Goal: Task Accomplishment & Management: Complete application form

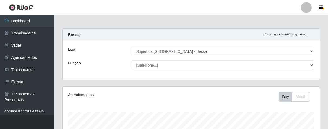
select select "206"
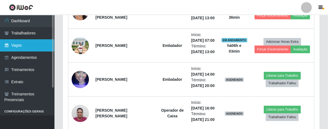
scroll to position [112, 257]
click at [30, 44] on link "Vagas" at bounding box center [27, 45] width 54 height 12
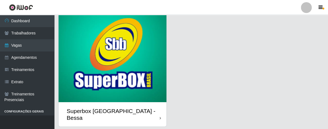
scroll to position [41, 0]
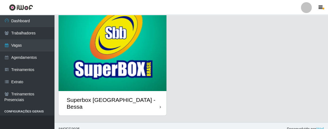
click at [145, 98] on div "Superbox [GEOGRAPHIC_DATA] - Bessa" at bounding box center [113, 103] width 108 height 24
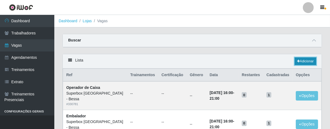
click at [300, 62] on link "Adicionar" at bounding box center [304, 62] width 21 height 8
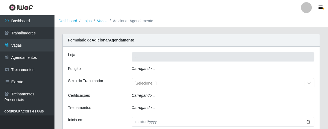
type input "Superbox [GEOGRAPHIC_DATA] - Bessa"
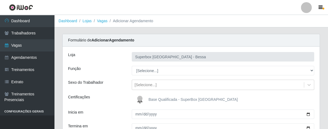
scroll to position [30, 0]
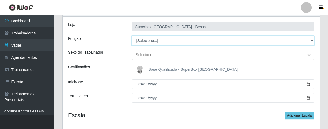
click at [200, 38] on select "[Selecione...] ASG ASG + ASG ++ Embalador Embalador + Embalador ++ Operador de …" at bounding box center [223, 40] width 183 height 9
select select "1"
click at [132, 36] on select "[Selecione...] ASG ASG + ASG ++ Embalador Embalador + Embalador ++ Operador de …" at bounding box center [223, 40] width 183 height 9
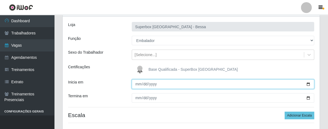
click at [136, 84] on input "Inicia em" at bounding box center [223, 83] width 183 height 9
type input "[DATE]"
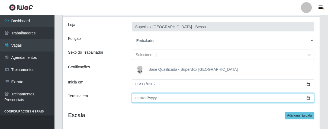
click at [140, 97] on input "Termina em" at bounding box center [223, 97] width 183 height 9
type input "[DATE]"
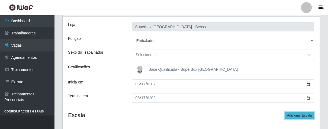
click at [294, 114] on button "Adicionar Escala" at bounding box center [300, 116] width 30 height 8
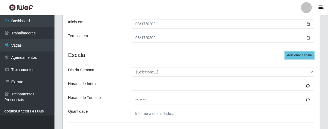
scroll to position [120, 0]
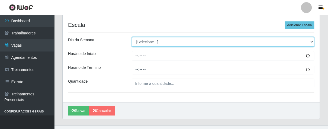
click at [154, 42] on select "[Selecione...] Segunda Terça Quarta Quinta Sexta Sábado Domingo" at bounding box center [223, 41] width 183 height 9
select select "0"
click at [132, 37] on select "[Selecione...] Segunda Terça Quarta Quinta Sexta Sábado Domingo" at bounding box center [223, 41] width 183 height 9
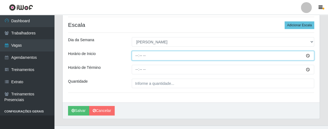
click at [135, 56] on input "Horário de Inicio" at bounding box center [223, 55] width 183 height 9
type input "07:00"
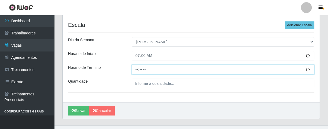
type input "13:00"
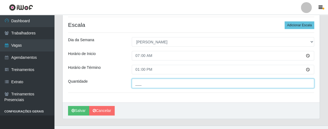
click at [150, 85] on input "___" at bounding box center [223, 83] width 183 height 9
type input "05_"
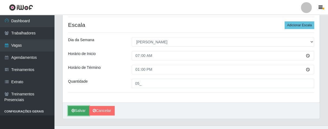
click at [79, 110] on button "Salvar" at bounding box center [78, 110] width 21 height 9
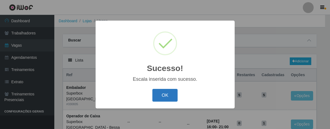
click at [174, 96] on button "OK" at bounding box center [164, 95] width 25 height 13
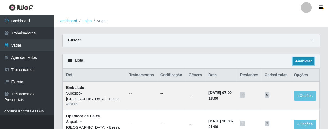
click at [308, 62] on link "Adicionar" at bounding box center [303, 62] width 21 height 8
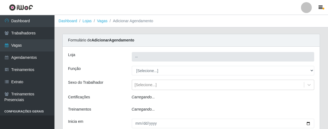
type input "Superbox [GEOGRAPHIC_DATA] - Bessa"
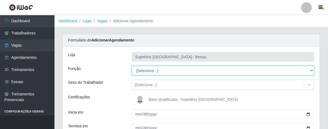
click at [176, 66] on select "[Selecione...] ASG ASG + ASG ++ Embalador Embalador + Embalador ++ Operador de …" at bounding box center [223, 70] width 183 height 9
select select "22"
click at [132, 66] on select "[Selecione...] ASG ASG + ASG ++ Embalador Embalador + Embalador ++ Operador de …" at bounding box center [223, 70] width 183 height 9
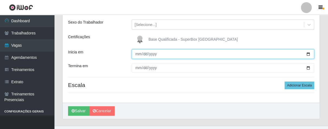
click at [138, 56] on input "Inicia em" at bounding box center [223, 53] width 183 height 9
type input "[DATE]"
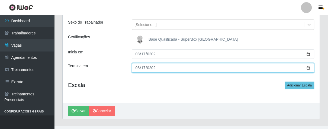
type input "[DATE]"
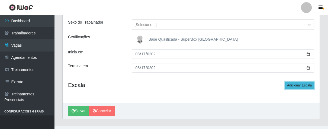
click at [289, 86] on button "Adicionar Escala" at bounding box center [300, 86] width 30 height 8
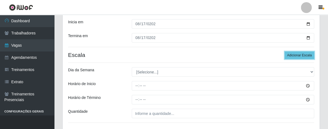
scroll to position [120, 0]
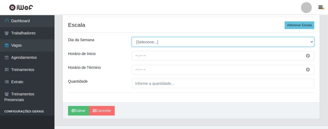
click at [157, 41] on select "[Selecione...] Segunda Terça Quarta Quinta Sexta Sábado Domingo" at bounding box center [223, 41] width 183 height 9
select select "0"
click at [132, 37] on select "[Selecione...] Segunda Terça Quarta Quinta Sexta Sábado Domingo" at bounding box center [223, 41] width 183 height 9
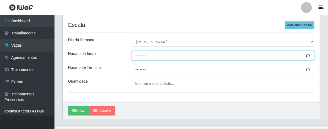
click at [135, 53] on input "Horário de Inicio" at bounding box center [223, 55] width 183 height 9
type input "07:00"
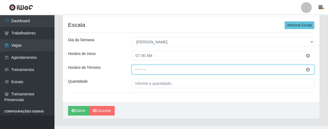
type input "13:00"
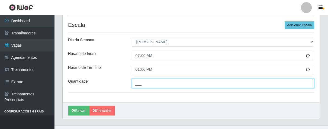
click at [144, 83] on input "___" at bounding box center [223, 83] width 183 height 9
type input "02_"
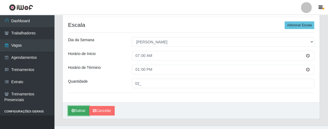
click at [78, 113] on button "Salvar" at bounding box center [78, 110] width 21 height 9
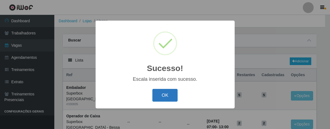
click at [163, 96] on button "OK" at bounding box center [164, 95] width 25 height 13
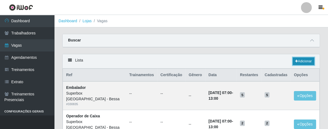
click at [293, 60] on link "Adicionar" at bounding box center [303, 62] width 21 height 8
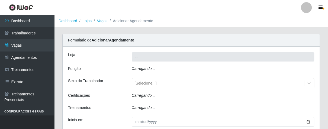
type input "Superbox [GEOGRAPHIC_DATA] - Bessa"
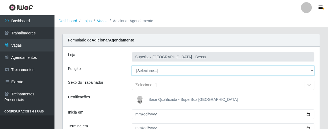
click at [165, 69] on select "[Selecione...] ASG ASG + ASG ++ Embalador Embalador + Embalador ++ Operador de …" at bounding box center [223, 70] width 183 height 9
select select "1"
click at [132, 66] on select "[Selecione...] ASG ASG + ASG ++ Embalador Embalador + Embalador ++ Operador de …" at bounding box center [223, 70] width 183 height 9
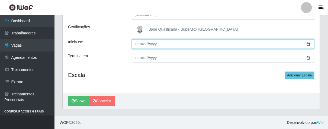
click at [137, 42] on input "Inicia em" at bounding box center [223, 43] width 183 height 9
type input "[DATE]"
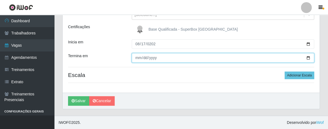
click at [136, 60] on input "Termina em" at bounding box center [223, 57] width 183 height 9
type input "[DATE]"
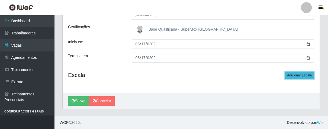
click at [301, 78] on button "Adicionar Escala" at bounding box center [300, 76] width 30 height 8
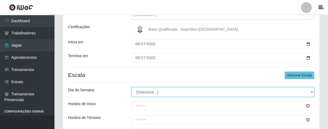
click at [150, 94] on select "[Selecione...] Segunda Terça Quarta Quinta Sexta Sábado Domingo" at bounding box center [223, 91] width 183 height 9
select select "0"
click at [132, 87] on select "[Selecione...] Segunda Terça Quarta Quinta Sexta Sábado Domingo" at bounding box center [223, 91] width 183 height 9
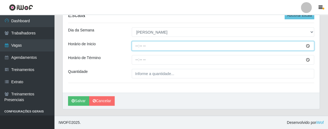
click at [135, 44] on input "Horário de Inicio" at bounding box center [223, 45] width 183 height 9
type input "13:00"
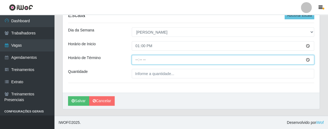
type input "19:00"
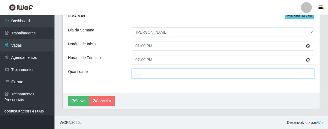
click at [141, 75] on input "___" at bounding box center [223, 73] width 183 height 9
type input "04_"
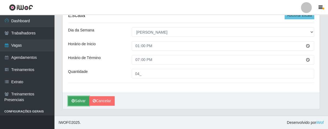
click at [82, 98] on button "Salvar" at bounding box center [78, 100] width 21 height 9
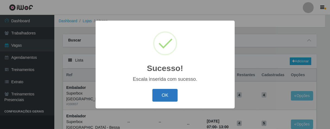
click at [163, 91] on button "OK" at bounding box center [164, 95] width 25 height 13
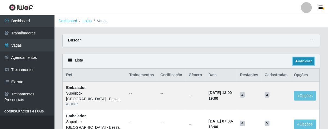
click at [297, 64] on link "Adicionar" at bounding box center [303, 62] width 21 height 8
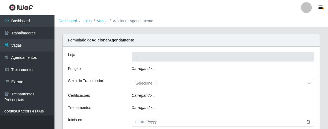
type input "Superbox [GEOGRAPHIC_DATA] - Bessa"
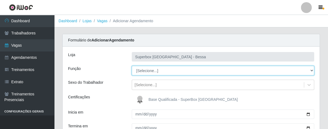
click at [149, 69] on select "[Selecione...] ASG ASG + ASG ++ Embalador Embalador + Embalador ++ Operador de …" at bounding box center [223, 70] width 183 height 9
select select "22"
click at [132, 66] on select "[Selecione...] ASG ASG + ASG ++ Embalador Embalador + Embalador ++ Operador de …" at bounding box center [223, 70] width 183 height 9
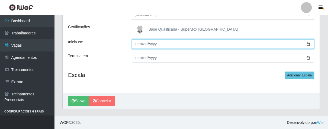
click at [139, 46] on input "Inicia em" at bounding box center [223, 43] width 183 height 9
type input "[DATE]"
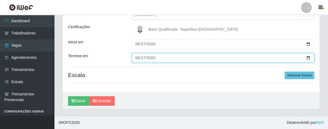
type input "[DATE]"
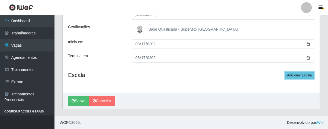
drag, startPoint x: 299, startPoint y: 74, endPoint x: 281, endPoint y: 77, distance: 18.6
click at [299, 74] on button "Adicionar Escala" at bounding box center [300, 76] width 30 height 8
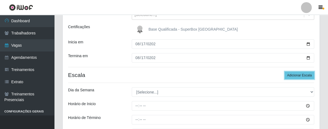
scroll to position [100, 0]
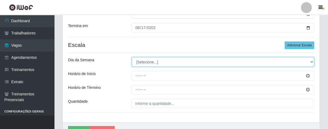
click at [159, 64] on select "[Selecione...] Segunda Terça Quarta Quinta Sexta Sábado Domingo" at bounding box center [223, 61] width 183 height 9
select select "0"
click at [132, 57] on select "[Selecione...] Segunda Terça Quarta Quinta Sexta Sábado Domingo" at bounding box center [223, 61] width 183 height 9
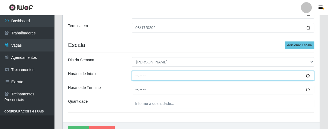
click at [135, 77] on input "Horário de Inicio" at bounding box center [223, 75] width 183 height 9
type input "13:00"
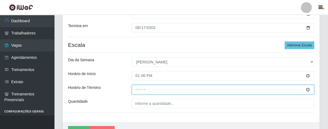
type input "19:00"
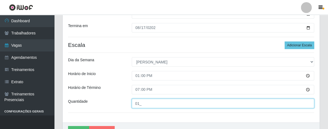
scroll to position [130, 0]
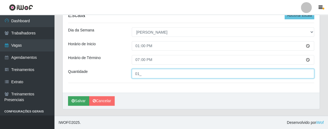
type input "01_"
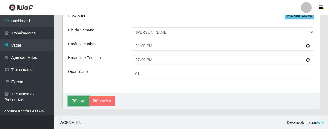
click at [80, 100] on button "Salvar" at bounding box center [78, 100] width 21 height 9
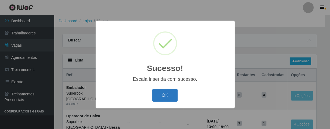
click at [169, 97] on button "OK" at bounding box center [164, 95] width 25 height 13
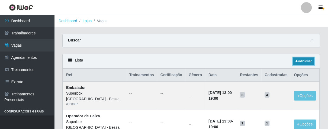
click at [298, 61] on link "Adicionar" at bounding box center [303, 62] width 21 height 8
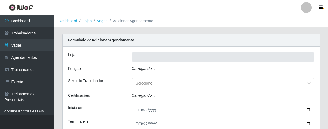
type input "Superbox [GEOGRAPHIC_DATA] - Bessa"
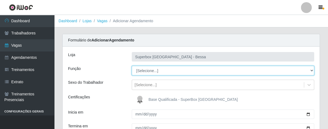
click at [160, 72] on select "[Selecione...] ASG ASG + ASG ++ Embalador Embalador + Embalador ++ Operador de …" at bounding box center [223, 70] width 183 height 9
select select "1"
click at [132, 66] on select "[Selecione...] ASG ASG + ASG ++ Embalador Embalador + Embalador ++ Operador de …" at bounding box center [223, 70] width 183 height 9
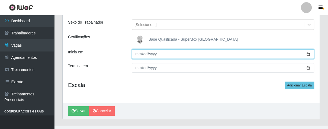
click at [138, 55] on input "Inicia em" at bounding box center [223, 53] width 183 height 9
type input "[DATE]"
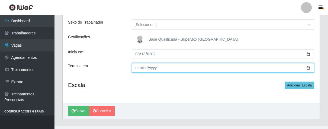
click at [137, 69] on input "Termina em" at bounding box center [223, 67] width 183 height 9
type input "[DATE]"
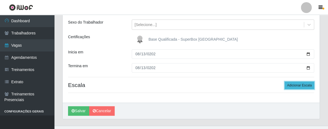
click at [302, 83] on button "Adicionar Escala" at bounding box center [300, 86] width 30 height 8
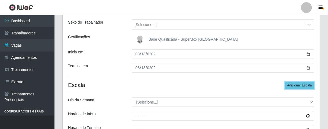
scroll to position [120, 0]
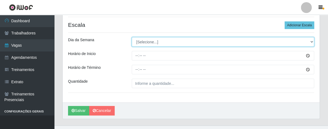
click at [171, 39] on select "[Selecione...] Segunda Terça Quarta Quinta Sexta Sábado Domingo" at bounding box center [223, 41] width 183 height 9
select select "3"
click at [132, 37] on select "[Selecione...] Segunda Terça Quarta Quinta Sexta Sábado Domingo" at bounding box center [223, 41] width 183 height 9
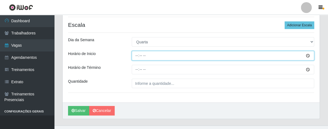
click at [136, 56] on input "Horário de Inicio" at bounding box center [223, 55] width 183 height 9
type input "07:00"
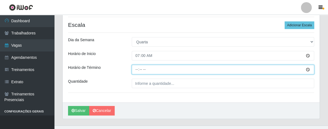
type input "13:00"
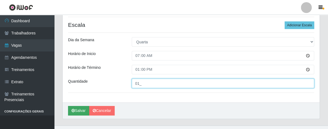
type input "01_"
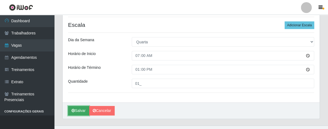
click at [77, 109] on button "Salvar" at bounding box center [78, 110] width 21 height 9
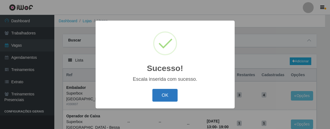
click at [171, 93] on button "OK" at bounding box center [164, 95] width 25 height 13
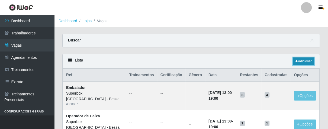
click at [300, 62] on link "Adicionar" at bounding box center [303, 62] width 21 height 8
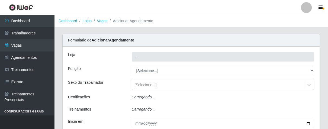
type input "Superbox [GEOGRAPHIC_DATA] - Bessa"
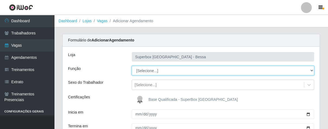
click at [157, 71] on select "[Selecione...] ASG ASG + ASG ++ Embalador Embalador + Embalador ++ Operador de …" at bounding box center [223, 70] width 183 height 9
click at [132, 66] on select "[Selecione...] ASG ASG + ASG ++ Embalador Embalador + Embalador ++ Operador de …" at bounding box center [223, 70] width 183 height 9
click at [165, 69] on select "[Selecione...] ASG ASG + ASG ++ Embalador Embalador + Embalador ++ Operador de …" at bounding box center [223, 70] width 183 height 9
select select "22"
click at [132, 66] on select "[Selecione...] ASG ASG + ASG ++ Embalador Embalador + Embalador ++ Operador de …" at bounding box center [223, 70] width 183 height 9
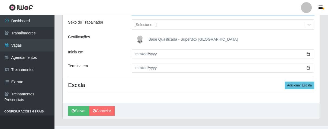
scroll to position [70, 0]
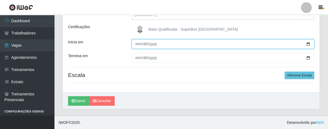
click at [137, 44] on input "Inicia em" at bounding box center [223, 43] width 183 height 9
type input "[DATE]"
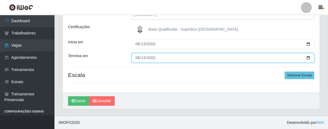
type input "[DATE]"
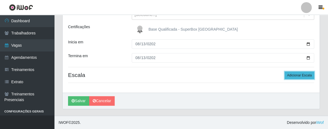
click at [300, 72] on button "Adicionar Escala" at bounding box center [300, 76] width 30 height 8
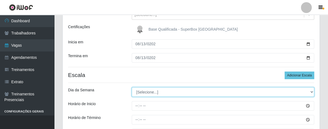
click at [183, 91] on select "[Selecione...] Segunda Terça Quarta Quinta Sexta Sábado Domingo" at bounding box center [223, 91] width 183 height 9
select select "3"
click at [132, 87] on select "[Selecione...] Segunda Terça Quarta Quinta Sexta Sábado Domingo" at bounding box center [223, 91] width 183 height 9
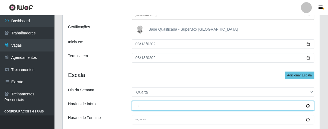
click at [137, 107] on input "Horário de Inicio" at bounding box center [223, 105] width 183 height 9
type input "07:00"
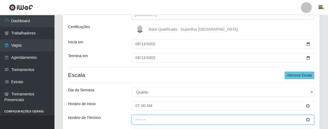
type input "13:00"
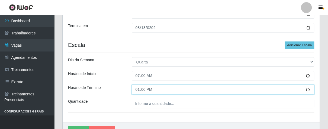
scroll to position [130, 0]
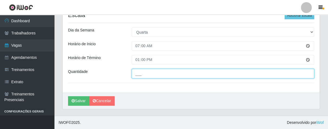
click at [145, 72] on input "___" at bounding box center [223, 73] width 183 height 9
type input "02_"
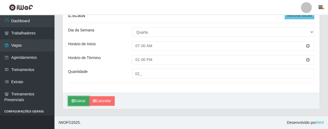
click at [75, 103] on icon "submit" at bounding box center [73, 101] width 3 height 4
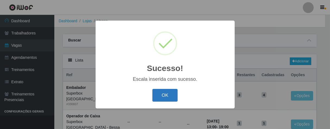
click at [159, 94] on button "OK" at bounding box center [164, 95] width 25 height 13
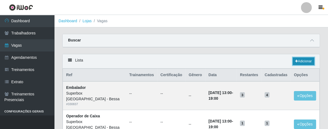
click at [296, 62] on icon at bounding box center [296, 61] width 3 height 3
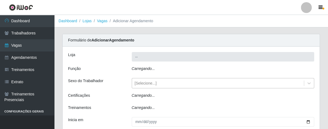
type input "Superbox [GEOGRAPHIC_DATA] - Bessa"
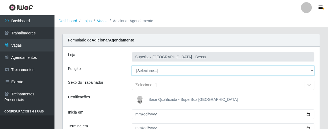
click at [162, 71] on select "[Selecione...] ASG ASG + ASG ++ Embalador Embalador + Embalador ++ Operador de …" at bounding box center [223, 70] width 183 height 9
click at [132, 66] on select "[Selecione...] ASG ASG + ASG ++ Embalador Embalador + Embalador ++ Operador de …" at bounding box center [223, 70] width 183 height 9
click at [169, 69] on select "[Selecione...] ASG ASG + ASG ++ Embalador Embalador + Embalador ++ Operador de …" at bounding box center [223, 70] width 183 height 9
select select "22"
click at [132, 66] on select "[Selecione...] ASG ASG + ASG ++ Embalador Embalador + Embalador ++ Operador de …" at bounding box center [223, 70] width 183 height 9
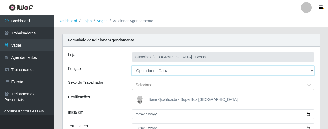
scroll to position [30, 0]
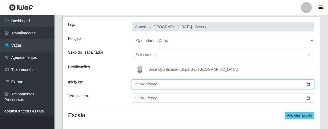
click at [137, 84] on input "Inicia em" at bounding box center [223, 83] width 183 height 9
type input "[DATE]"
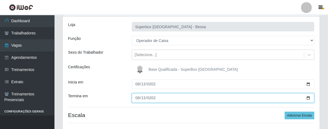
type input "[DATE]"
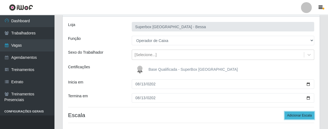
click at [294, 116] on button "Adicionar Escala" at bounding box center [300, 116] width 30 height 8
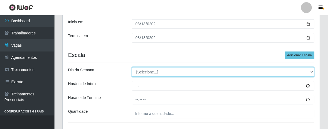
click at [155, 72] on select "[Selecione...] Segunda Terça Quarta Quinta Sexta Sábado Domingo" at bounding box center [223, 71] width 183 height 9
select select "3"
click at [132, 67] on select "[Selecione...] Segunda Terça Quarta Quinta Sexta Sábado Domingo" at bounding box center [223, 71] width 183 height 9
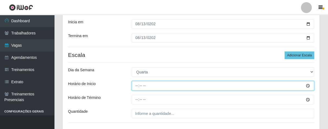
click at [136, 86] on input "Horário de Inicio" at bounding box center [223, 85] width 183 height 9
type input "14:00"
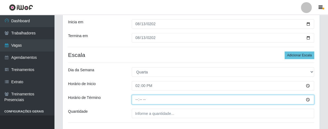
type input "20:00"
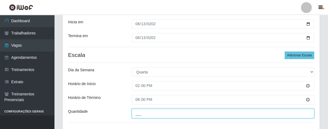
click at [162, 114] on input "___" at bounding box center [223, 113] width 183 height 9
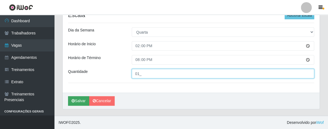
type input "01_"
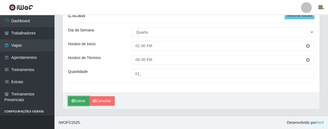
click at [79, 98] on button "Salvar" at bounding box center [78, 100] width 21 height 9
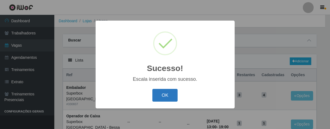
click at [174, 101] on button "OK" at bounding box center [164, 95] width 25 height 13
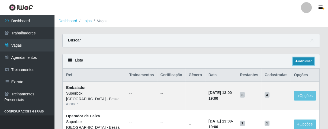
click at [299, 58] on link "Adicionar" at bounding box center [303, 62] width 21 height 8
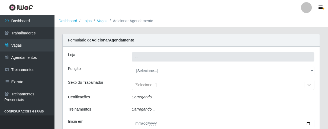
type input "Superbox [GEOGRAPHIC_DATA] - Bessa"
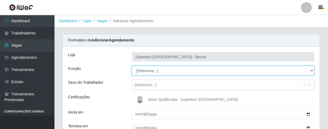
click at [158, 70] on select "[Selecione...] ASG ASG + ASG ++ Embalador Embalador + Embalador ++ Operador de …" at bounding box center [223, 70] width 183 height 9
select select "1"
click at [132, 66] on select "[Selecione...] ASG ASG + ASG ++ Embalador Embalador + Embalador ++ Operador de …" at bounding box center [223, 70] width 183 height 9
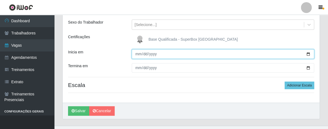
click at [135, 54] on input "Inicia em" at bounding box center [223, 53] width 183 height 9
type input "[DATE]"
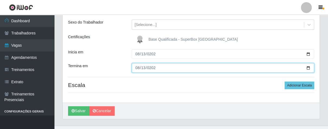
type input "[DATE]"
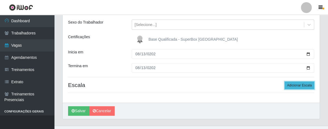
click at [296, 86] on button "Adicionar Escala" at bounding box center [300, 86] width 30 height 8
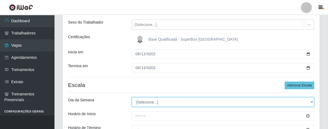
click at [167, 102] on select "[Selecione...] Segunda Terça Quarta Quinta Sexta Sábado Domingo" at bounding box center [223, 101] width 183 height 9
select select "3"
click at [132, 97] on select "[Selecione...] Segunda Terça Quarta Quinta Sexta Sábado Domingo" at bounding box center [223, 101] width 183 height 9
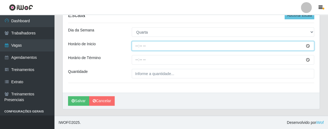
click at [136, 48] on input "Horário de Inicio" at bounding box center [223, 45] width 183 height 9
type input "16:00"
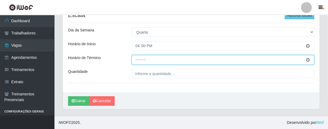
type input "21:00"
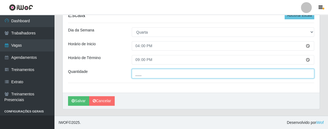
click at [147, 72] on input "___" at bounding box center [223, 73] width 183 height 9
type input "02_"
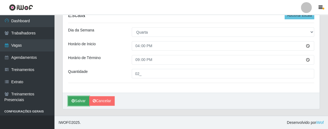
click at [82, 97] on button "Salvar" at bounding box center [78, 100] width 21 height 9
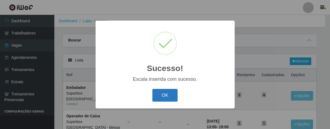
click at [176, 93] on button "OK" at bounding box center [164, 95] width 25 height 13
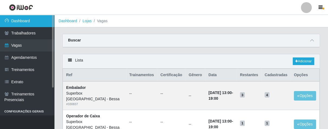
click at [28, 18] on link "Dashboard" at bounding box center [27, 21] width 54 height 12
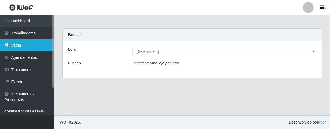
click at [33, 47] on link "Vagas" at bounding box center [27, 45] width 54 height 12
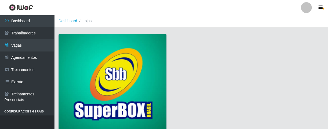
scroll to position [41, 0]
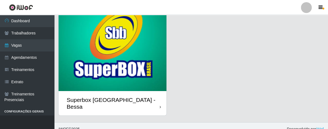
click at [153, 100] on div "Superbox [GEOGRAPHIC_DATA] - Bessa" at bounding box center [113, 103] width 108 height 24
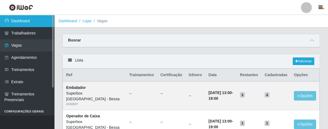
click at [29, 19] on link "Dashboard" at bounding box center [27, 21] width 54 height 12
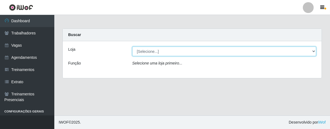
click at [167, 53] on select "[Selecione...] Superbox [GEOGRAPHIC_DATA] - Bessa" at bounding box center [224, 51] width 184 height 9
select select "206"
click at [132, 47] on select "[Selecione...] Superbox [GEOGRAPHIC_DATA] - Bessa" at bounding box center [224, 51] width 184 height 9
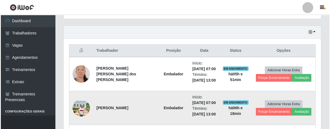
scroll to position [241, 0]
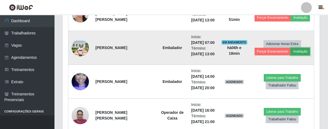
click at [295, 54] on button "Avaliação" at bounding box center [300, 52] width 19 height 8
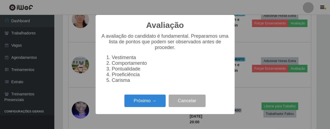
scroll to position [112, 254]
click at [143, 99] on button "Próximo →" at bounding box center [144, 101] width 41 height 13
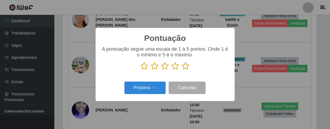
scroll to position [271201, 271060]
click at [186, 67] on icon at bounding box center [186, 66] width 8 height 8
click at [182, 70] on input "radio" at bounding box center [182, 70] width 0 height 0
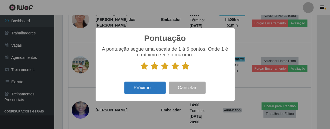
drag, startPoint x: 144, startPoint y: 96, endPoint x: 147, endPoint y: 93, distance: 4.4
click at [145, 96] on div "Próximo → Cancelar" at bounding box center [165, 87] width 128 height 15
click at [148, 91] on button "Próximo →" at bounding box center [144, 88] width 41 height 13
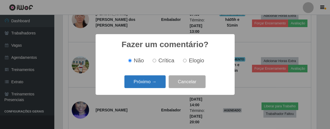
click at [153, 80] on button "Próximo →" at bounding box center [144, 81] width 41 height 13
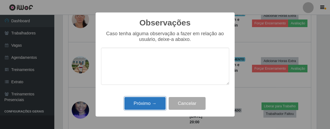
click at [149, 104] on button "Próximo →" at bounding box center [144, 103] width 41 height 13
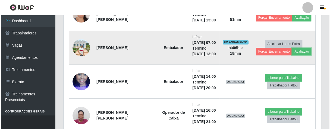
scroll to position [112, 257]
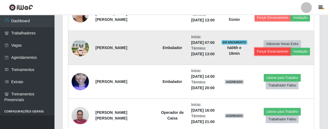
click at [257, 52] on button "Forçar Encerramento" at bounding box center [273, 52] width 36 height 8
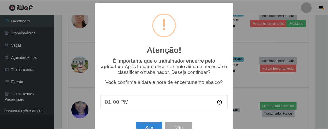
scroll to position [19, 0]
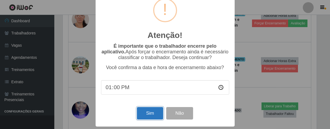
click at [146, 114] on button "Sim" at bounding box center [150, 113] width 26 height 13
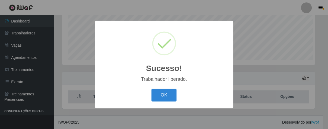
scroll to position [112, 254]
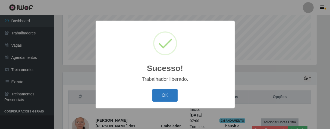
click at [166, 95] on button "OK" at bounding box center [164, 95] width 25 height 13
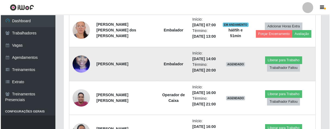
scroll to position [255, 0]
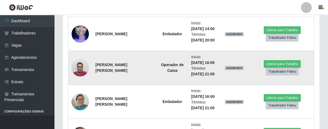
click at [80, 68] on img at bounding box center [80, 67] width 17 height 23
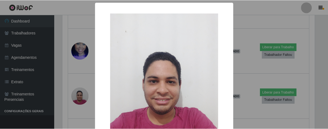
scroll to position [60, 0]
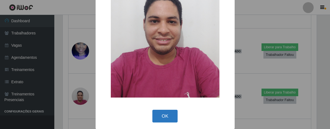
click at [164, 114] on button "OK" at bounding box center [164, 116] width 25 height 13
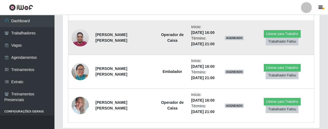
scroll to position [112, 257]
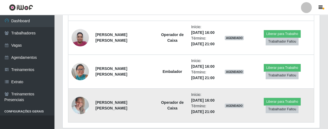
click at [79, 107] on img at bounding box center [80, 105] width 17 height 23
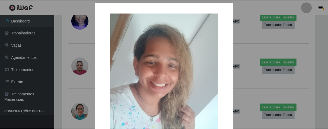
scroll to position [0, 0]
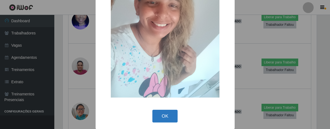
click at [162, 115] on button "OK" at bounding box center [164, 116] width 25 height 13
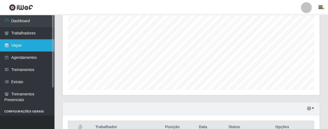
click at [26, 44] on link "Vagas" at bounding box center [27, 45] width 54 height 12
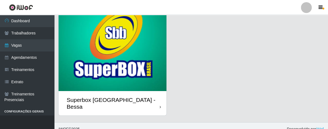
click at [152, 96] on div "Superbox [GEOGRAPHIC_DATA] - Bessa" at bounding box center [113, 103] width 108 height 24
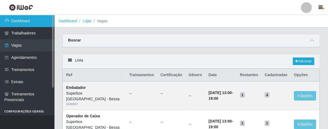
click at [42, 18] on link "Dashboard" at bounding box center [27, 21] width 54 height 12
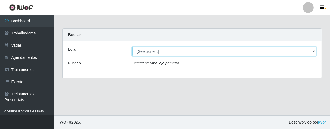
click at [199, 50] on select "[Selecione...] Superbox [GEOGRAPHIC_DATA] - Bessa" at bounding box center [224, 51] width 184 height 9
select select "206"
click at [132, 47] on select "[Selecione...] Superbox [GEOGRAPHIC_DATA] - Bessa" at bounding box center [224, 51] width 184 height 9
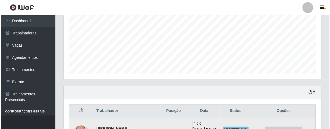
scroll to position [181, 0]
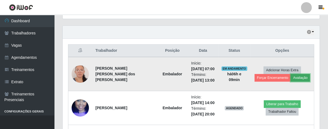
click at [301, 75] on button "Avaliação" at bounding box center [300, 78] width 19 height 8
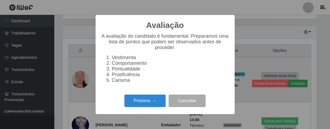
scroll to position [112, 254]
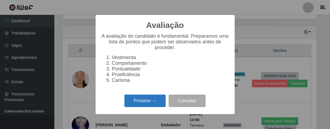
click at [154, 106] on button "Próximo →" at bounding box center [144, 101] width 41 height 13
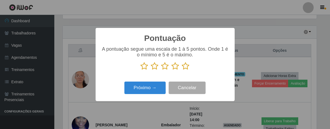
scroll to position [271201, 271060]
click at [186, 66] on icon at bounding box center [186, 66] width 8 height 8
click at [182, 70] on input "radio" at bounding box center [182, 70] width 0 height 0
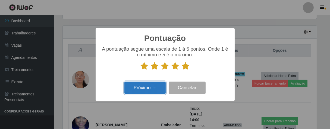
click at [157, 86] on button "Próximo →" at bounding box center [144, 88] width 41 height 13
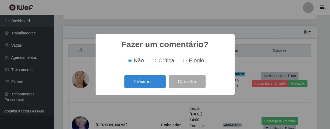
click at [157, 86] on button "Próximo →" at bounding box center [144, 81] width 41 height 13
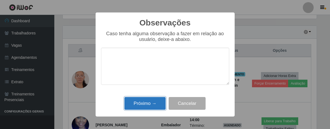
click at [157, 101] on button "Próximo →" at bounding box center [144, 103] width 41 height 13
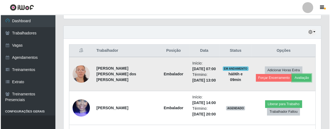
scroll to position [112, 257]
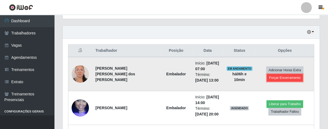
click at [287, 77] on button "Forçar Encerramento" at bounding box center [285, 78] width 36 height 8
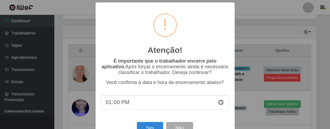
scroll to position [112, 254]
type input "13:00"
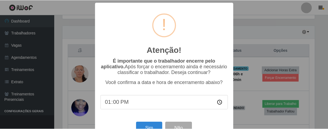
scroll to position [19, 0]
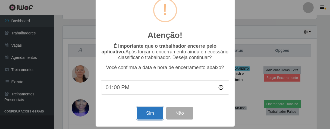
click at [155, 110] on button "Sim" at bounding box center [150, 113] width 26 height 13
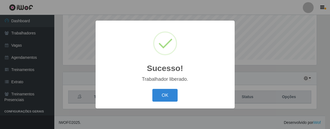
scroll to position [112, 254]
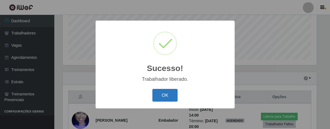
click at [166, 94] on button "OK" at bounding box center [164, 95] width 25 height 13
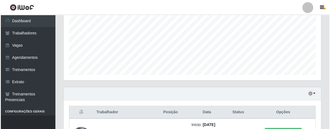
scroll to position [209, 0]
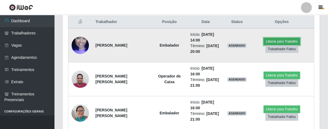
click at [276, 40] on button "Liberar para Trabalho" at bounding box center [282, 42] width 37 height 8
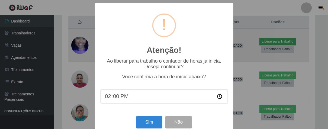
scroll to position [112, 254]
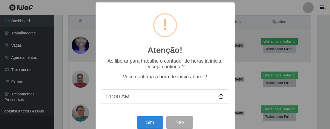
type input "14:00"
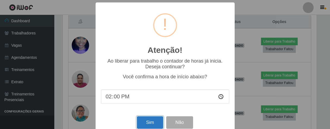
click at [152, 124] on button "Sim" at bounding box center [150, 122] width 26 height 13
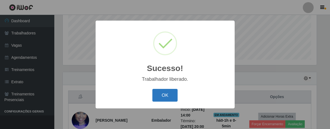
click at [161, 96] on button "OK" at bounding box center [164, 95] width 25 height 13
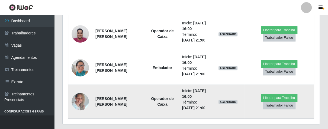
scroll to position [164, 0]
